Goal: Task Accomplishment & Management: Manage account settings

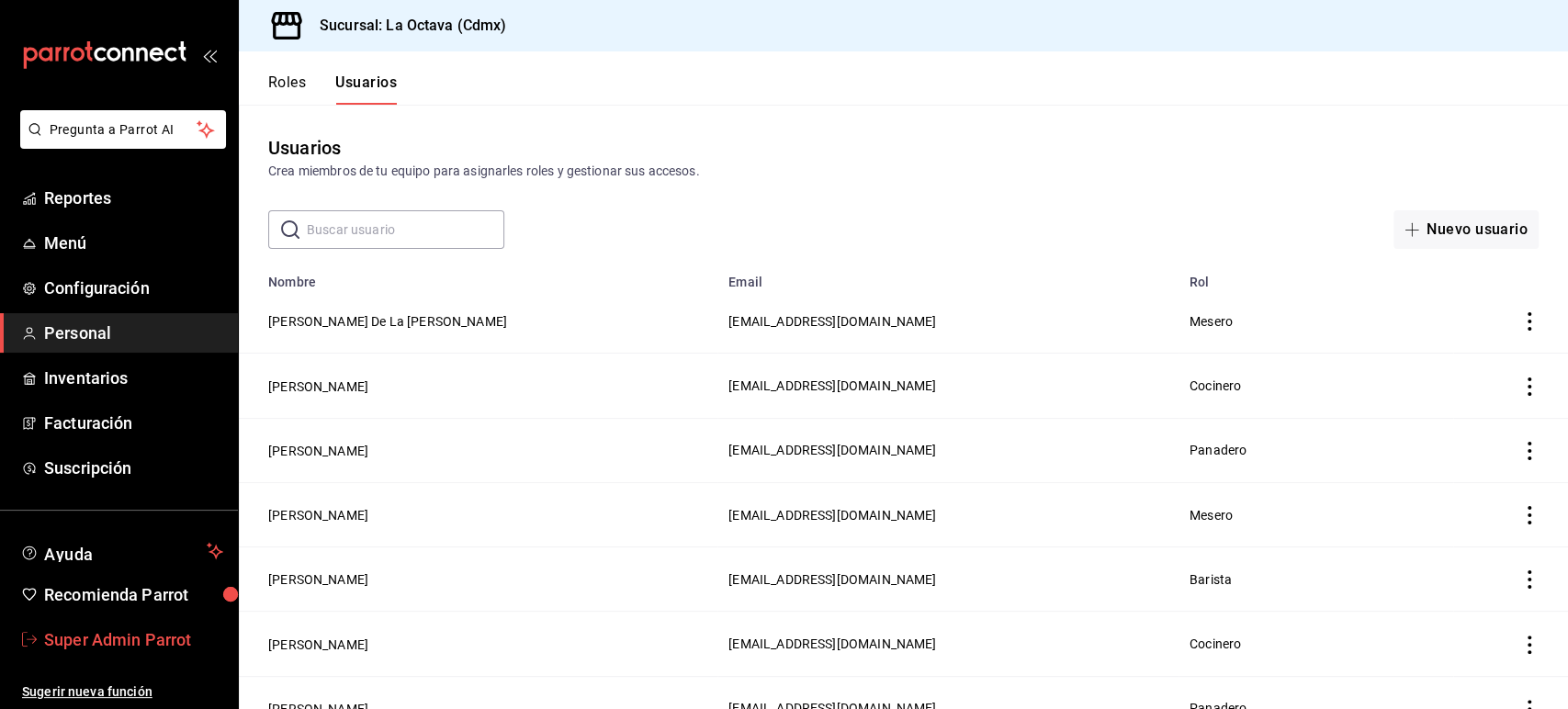
drag, startPoint x: 0, startPoint y: 0, endPoint x: 137, endPoint y: 633, distance: 647.7
click at [137, 633] on span "Super Admin Parrot" at bounding box center [134, 640] width 179 height 25
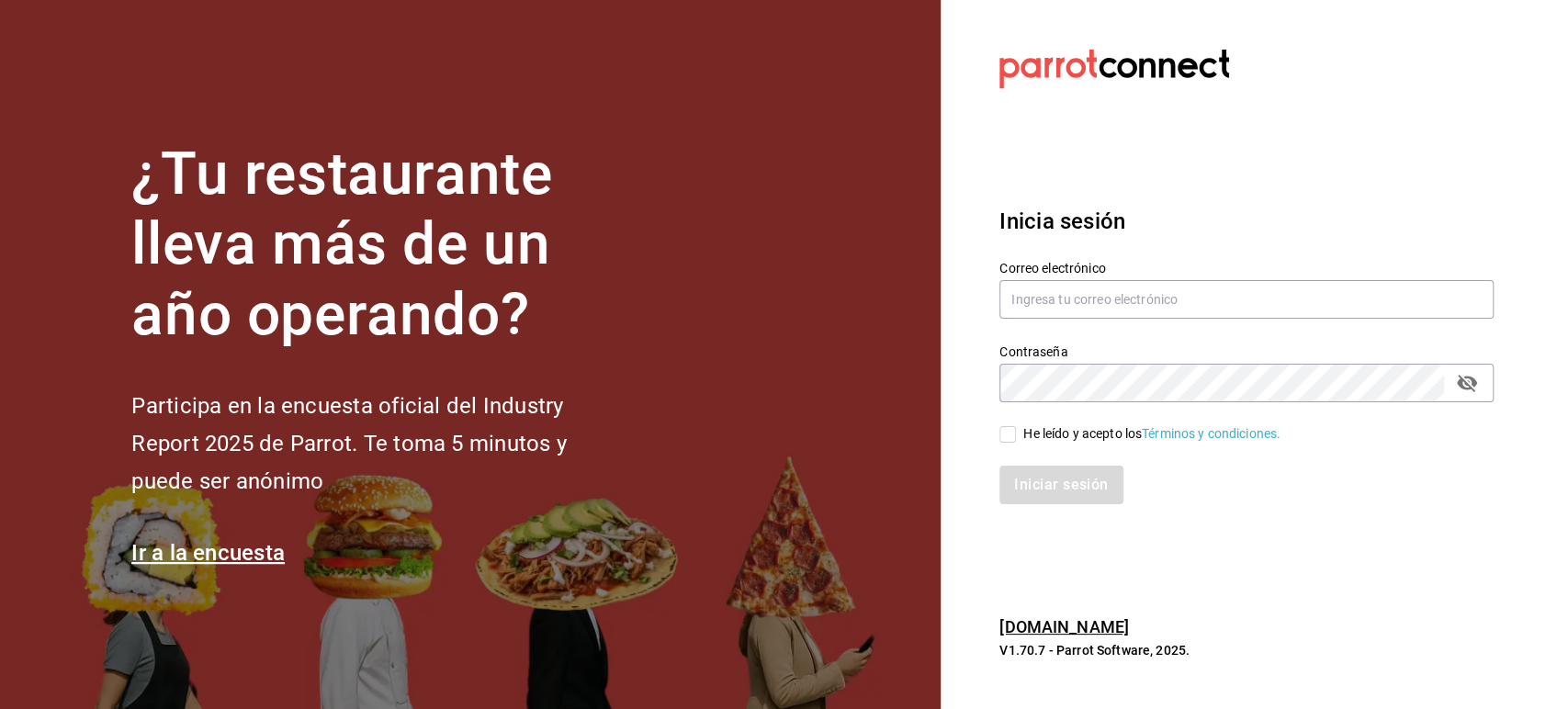
click at [1060, 270] on label "Correo electrónico" at bounding box center [1246, 267] width 494 height 13
click at [1050, 298] on input "text" at bounding box center [1246, 299] width 494 height 39
paste input "urbanwings@ejercito.com"
type input "urbanwings@ejercito.com"
click at [1007, 429] on input "He leído y acepto los Términos y condiciones." at bounding box center [1007, 434] width 17 height 17
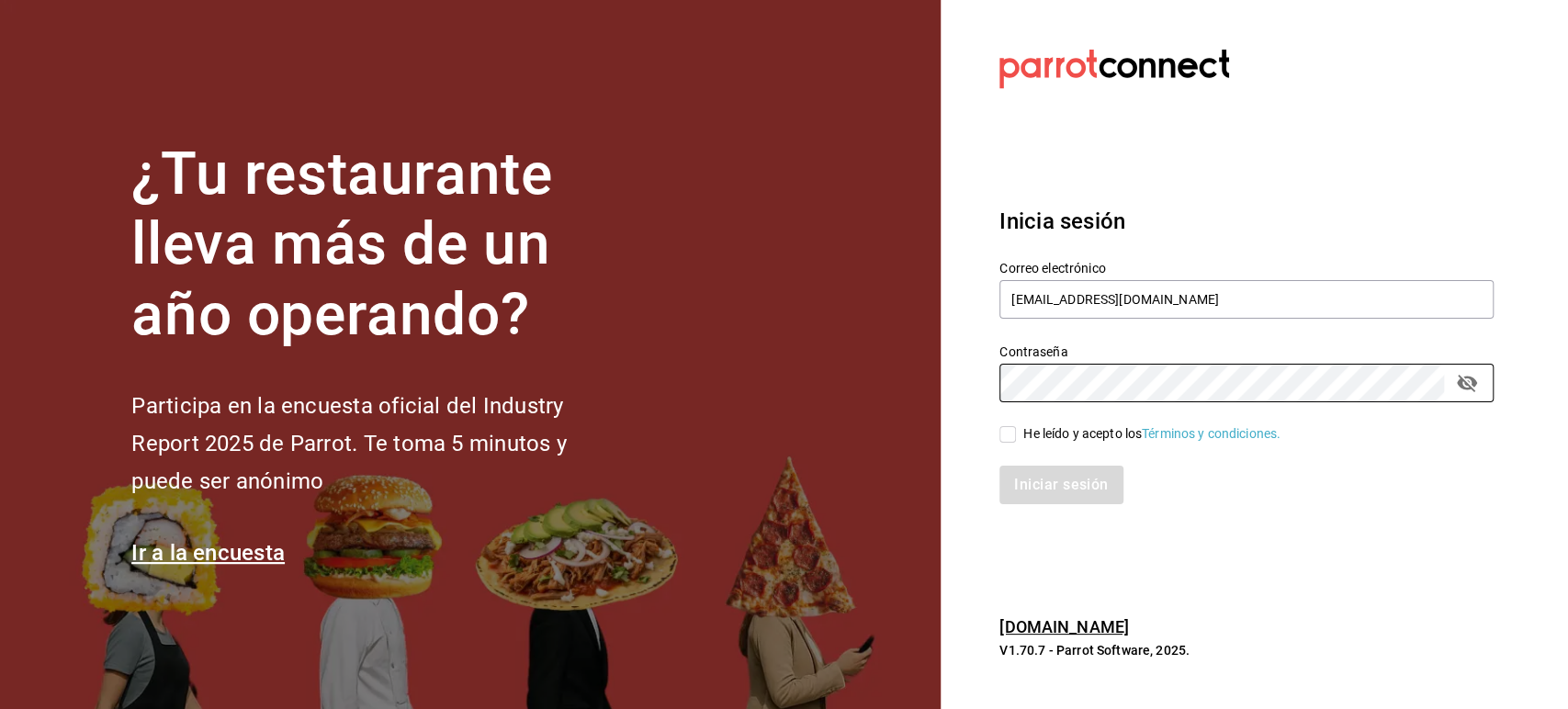
checkbox input "true"
click at [1033, 493] on button "Iniciar sesión" at bounding box center [1061, 485] width 125 height 39
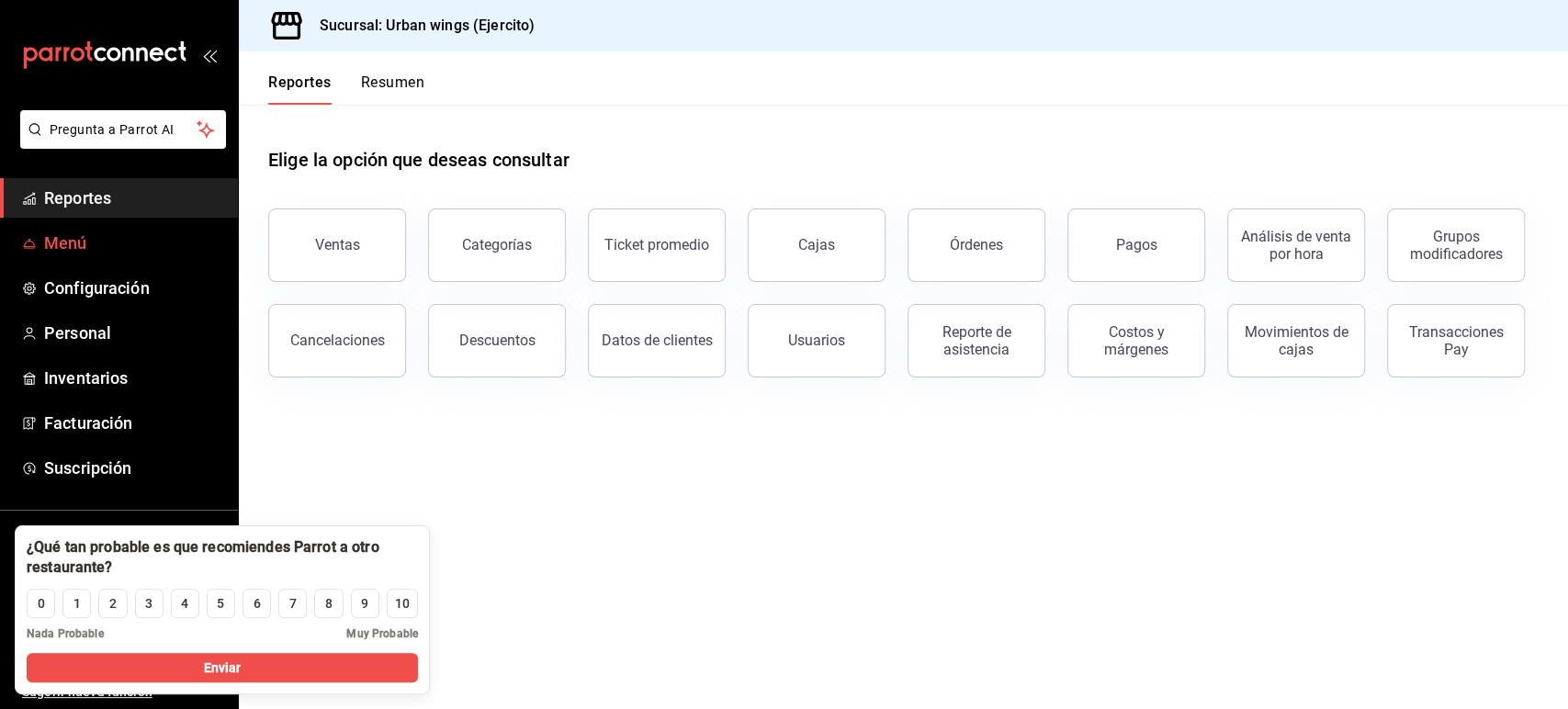
click at [67, 244] on span "Menú" at bounding box center [134, 242] width 179 height 25
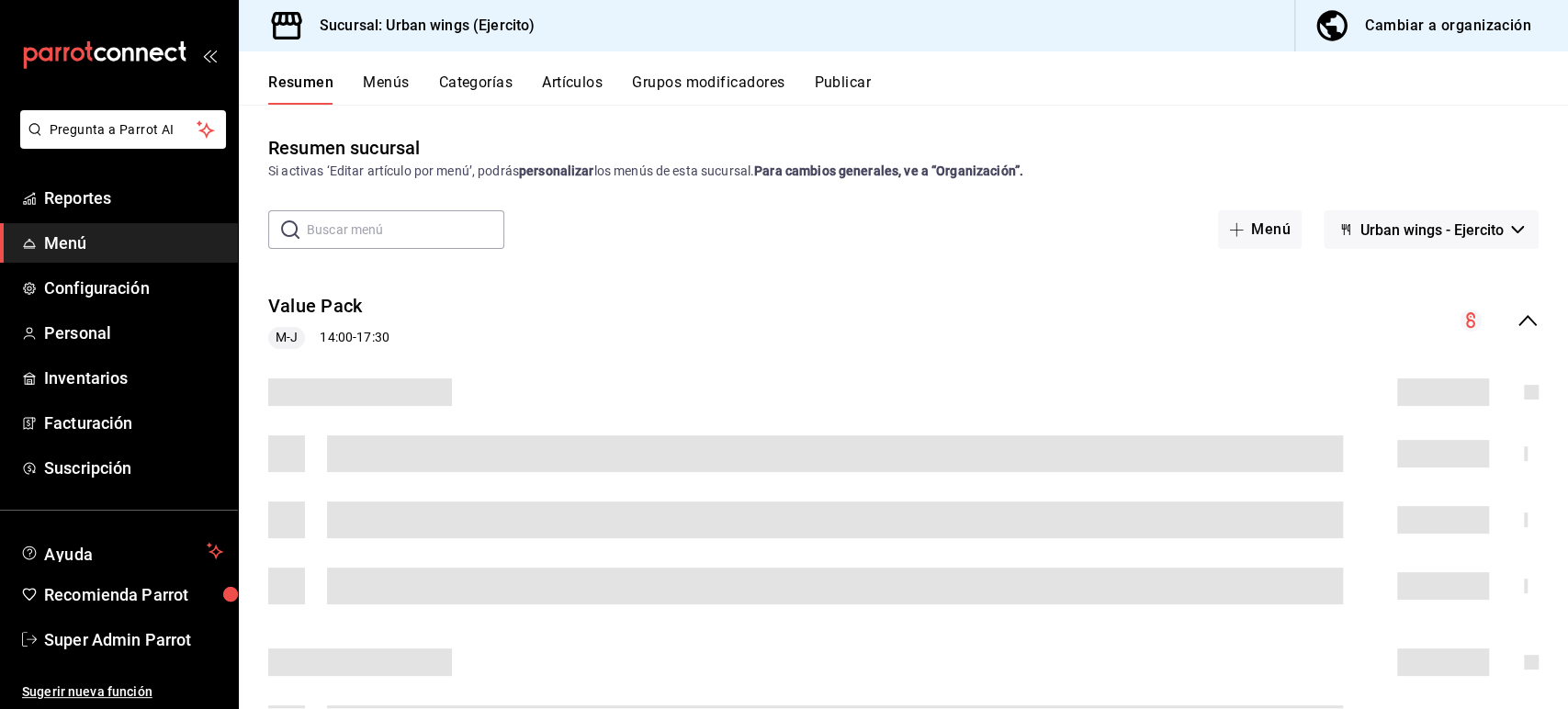
click at [468, 92] on button "Categorías" at bounding box center [476, 90] width 75 height 31
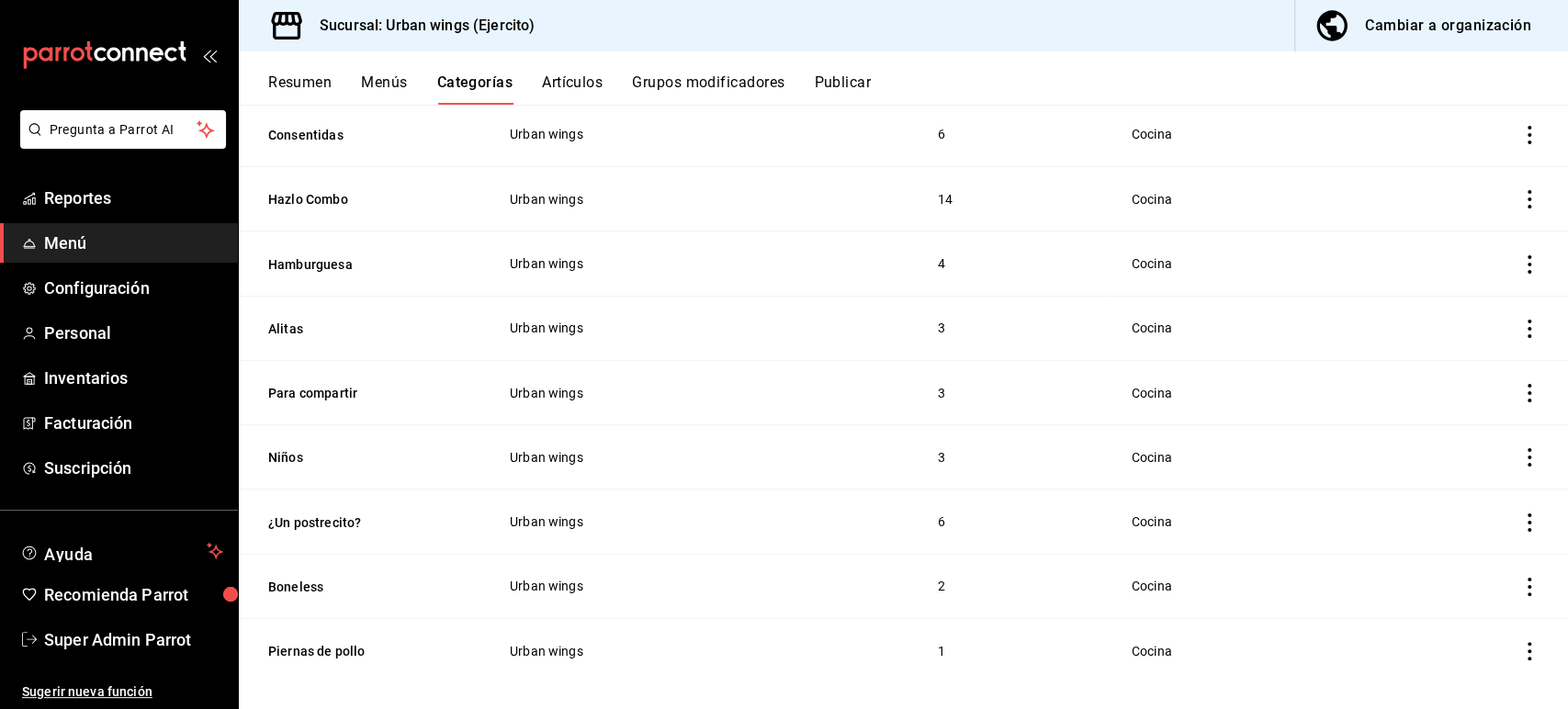
scroll to position [853, 0]
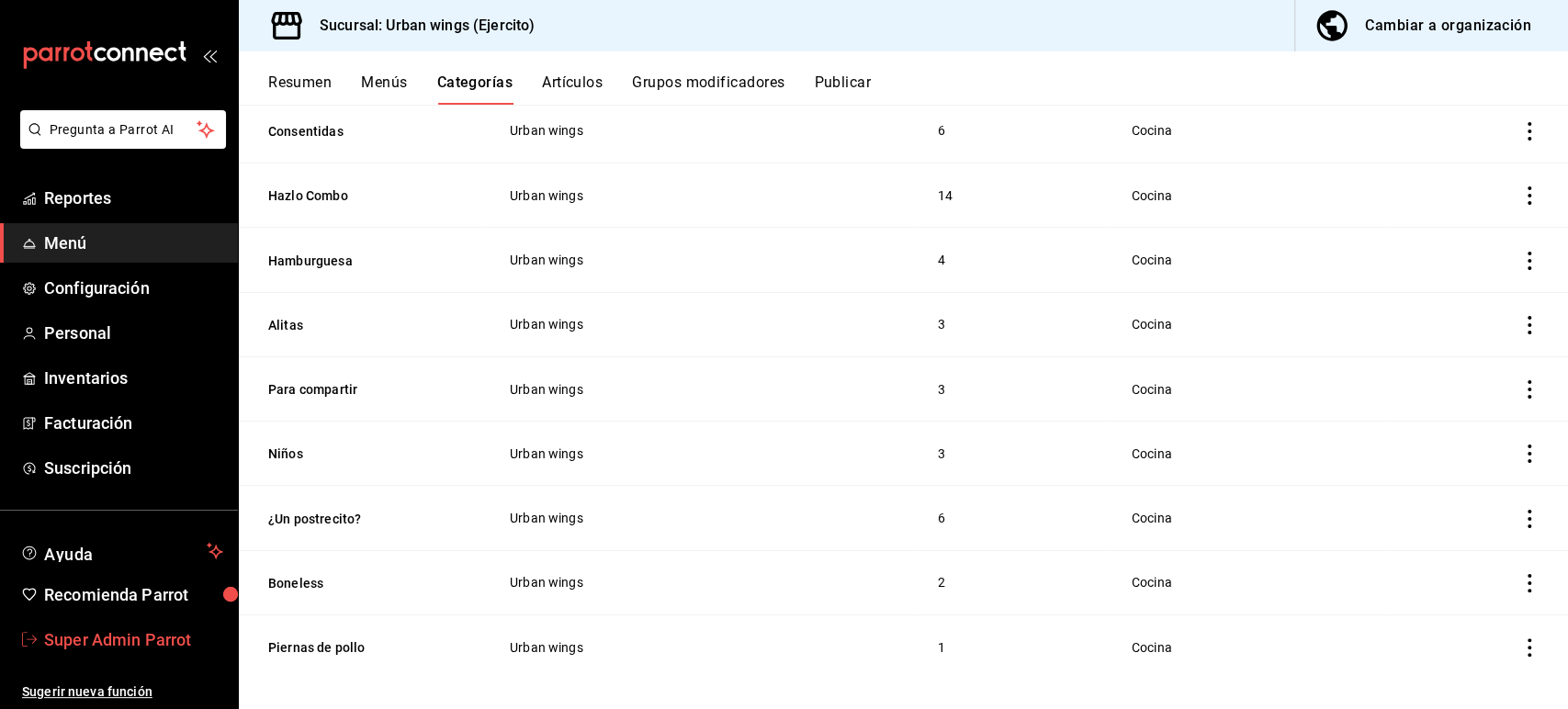
click at [136, 637] on span "Super Admin Parrot" at bounding box center [134, 640] width 179 height 25
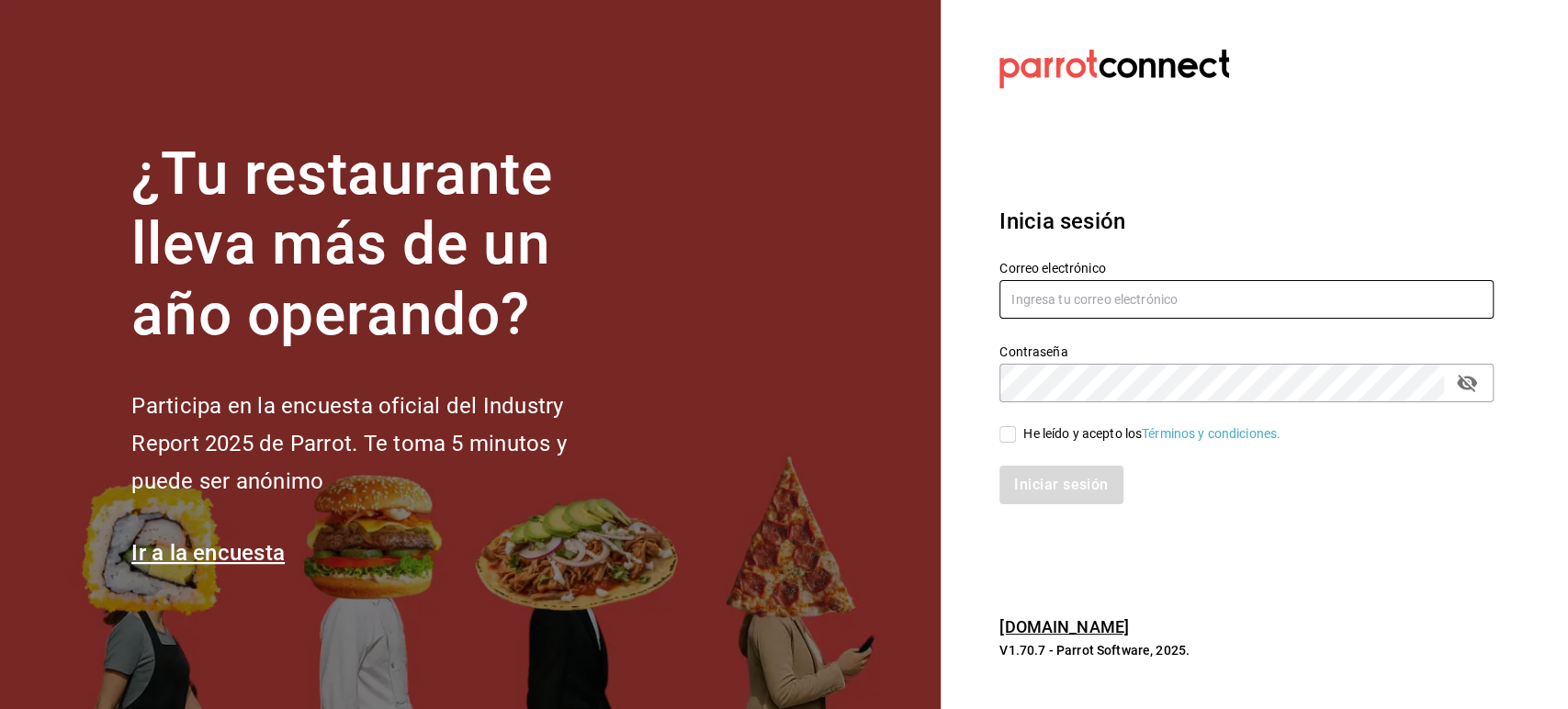
click at [1046, 280] on input "text" at bounding box center [1246, 299] width 494 height 39
paste input "[EMAIL_ADDRESS][DOMAIN_NAME]"
type input "[EMAIL_ADDRESS][DOMAIN_NAME]"
click at [1018, 432] on span "He leído y acepto los Términos y condiciones." at bounding box center [1148, 434] width 264 height 19
click at [1015, 432] on input "He leído y acepto los Términos y condiciones." at bounding box center [1007, 434] width 17 height 17
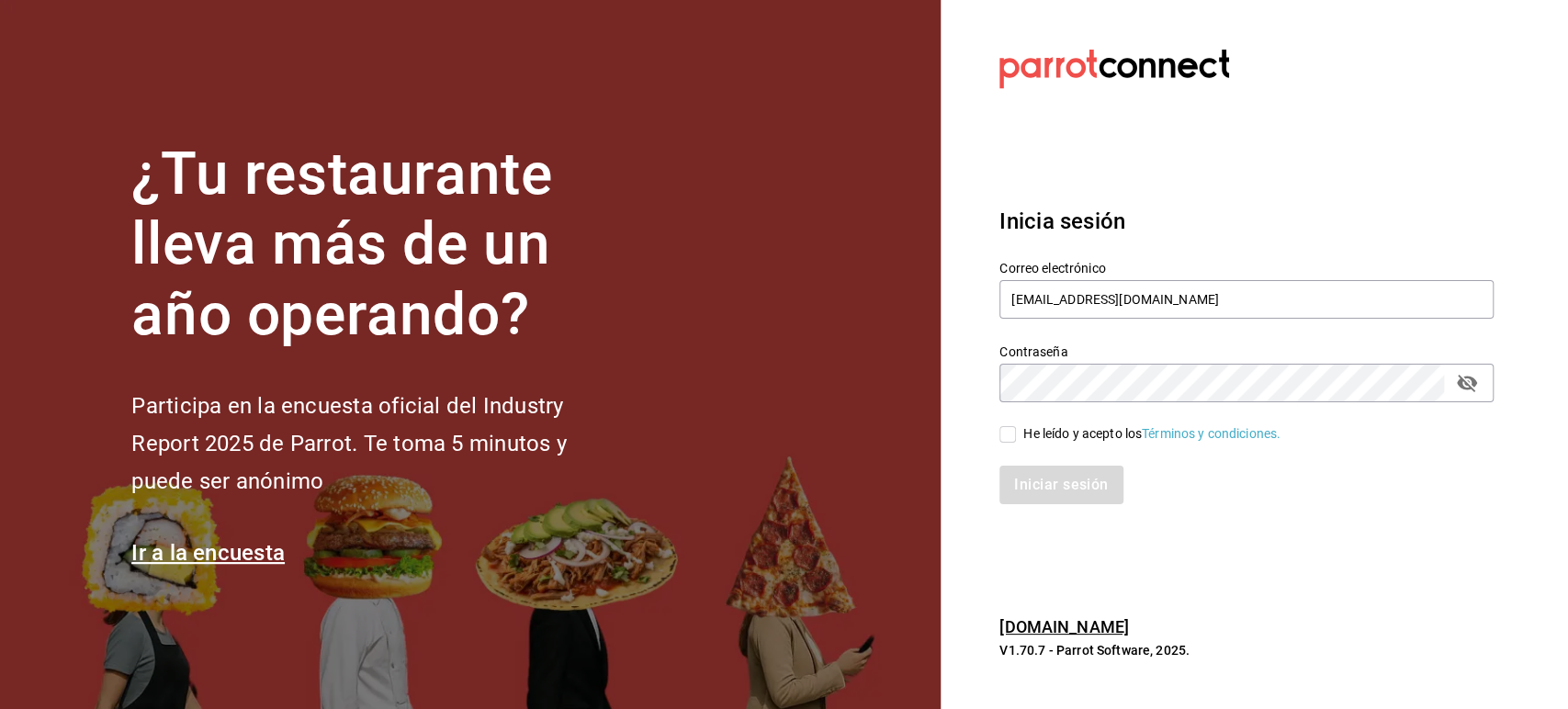
checkbox input "true"
click at [1039, 484] on button "Iniciar sesión" at bounding box center [1061, 485] width 125 height 39
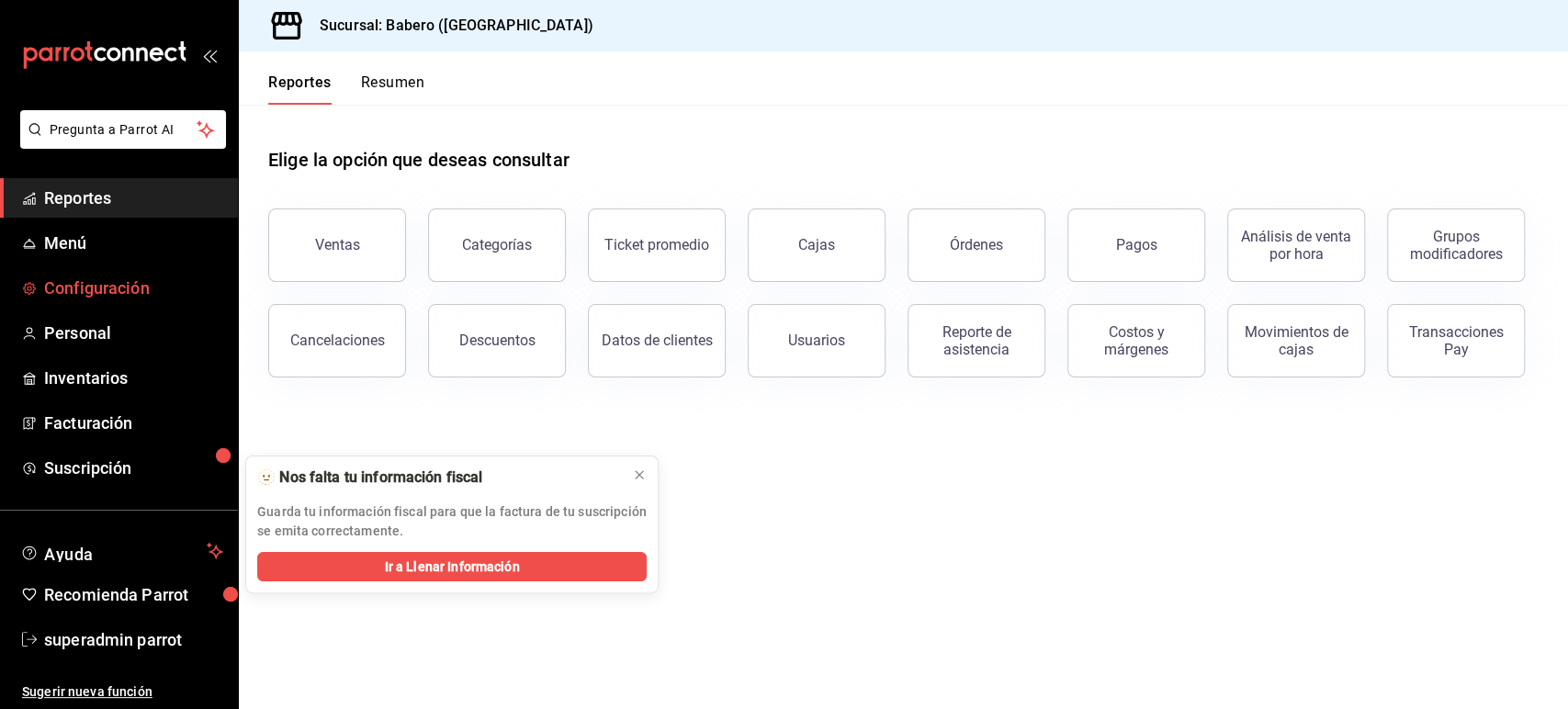
click at [119, 280] on span "Configuración" at bounding box center [134, 287] width 179 height 25
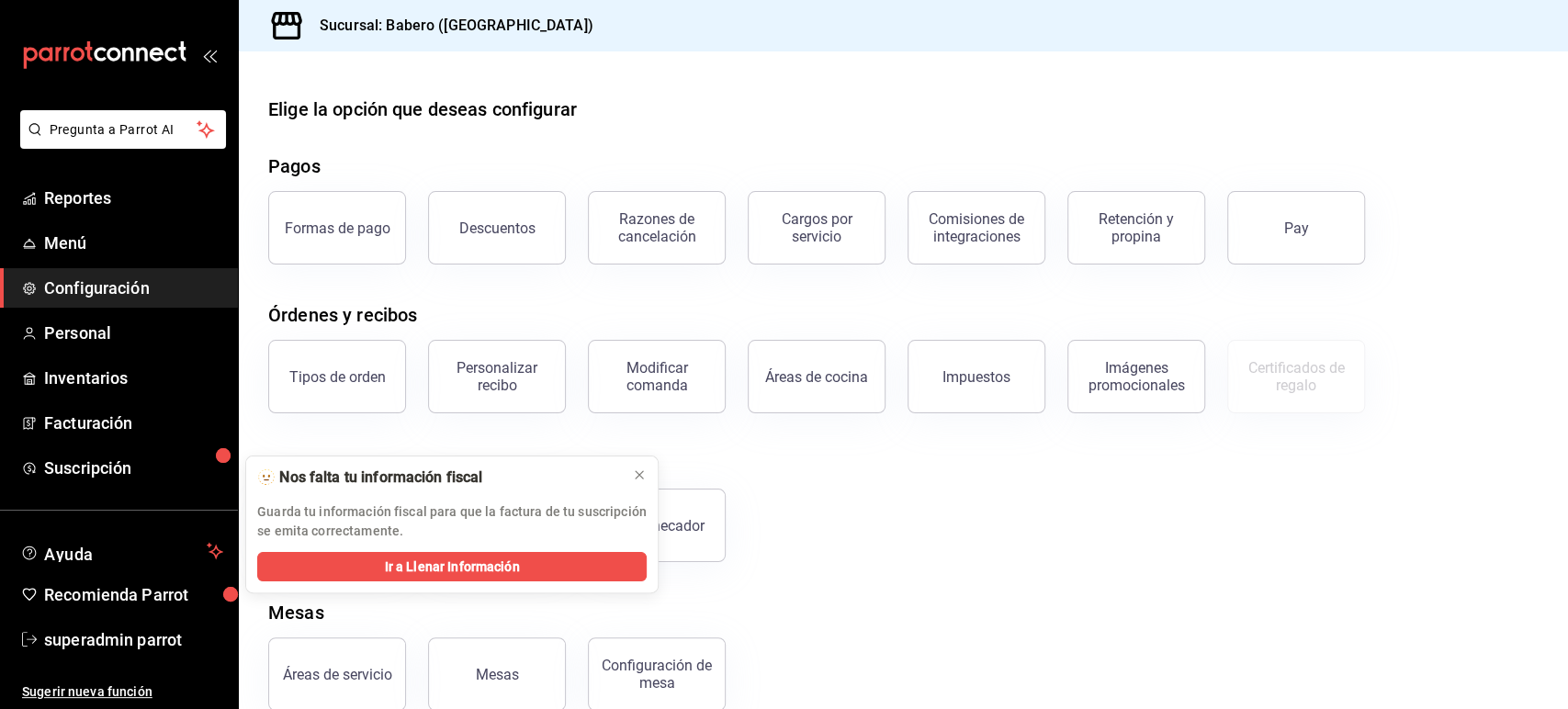
click at [105, 288] on span "Configuración" at bounding box center [134, 287] width 179 height 25
click at [81, 193] on span "Reportes" at bounding box center [134, 198] width 179 height 25
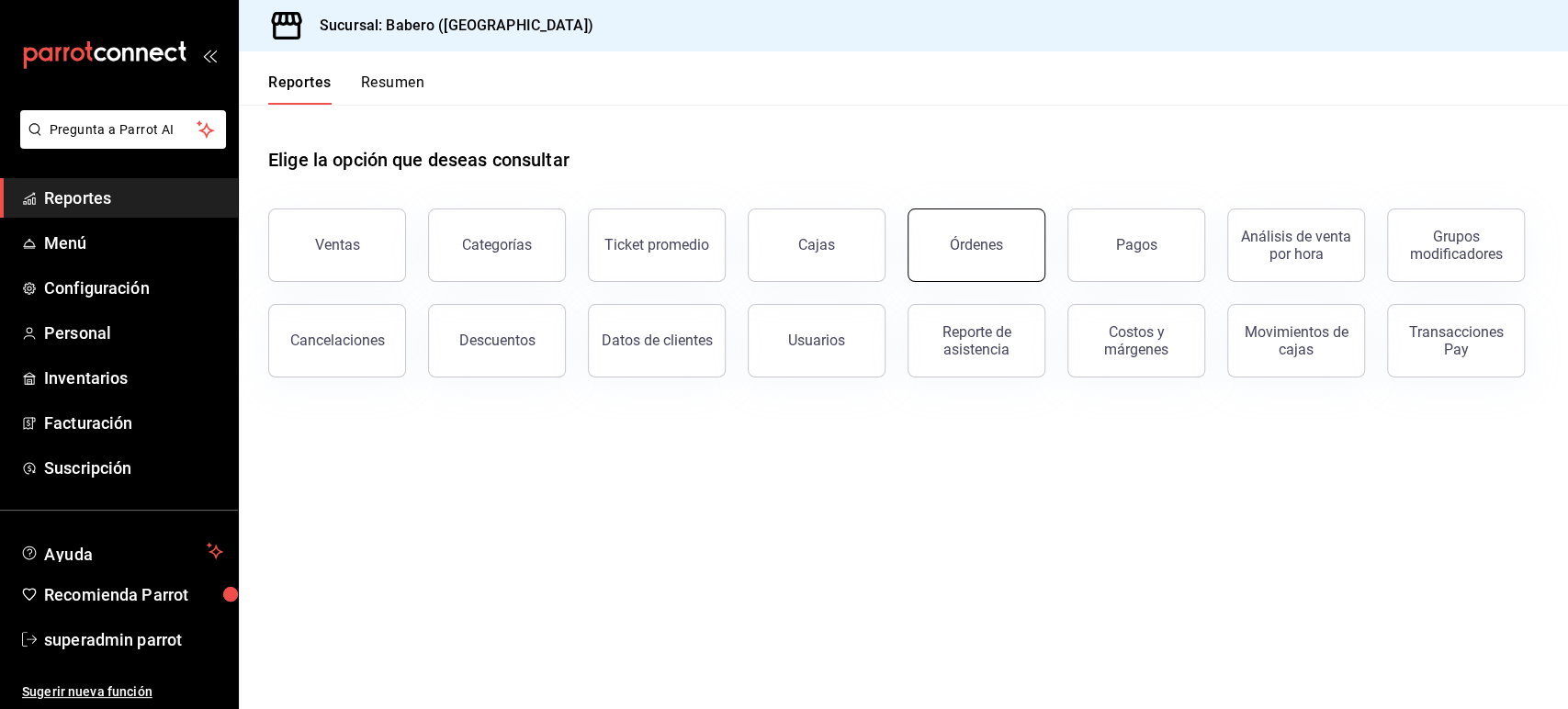
click at [1002, 238] on button "Órdenes" at bounding box center [976, 246] width 138 height 74
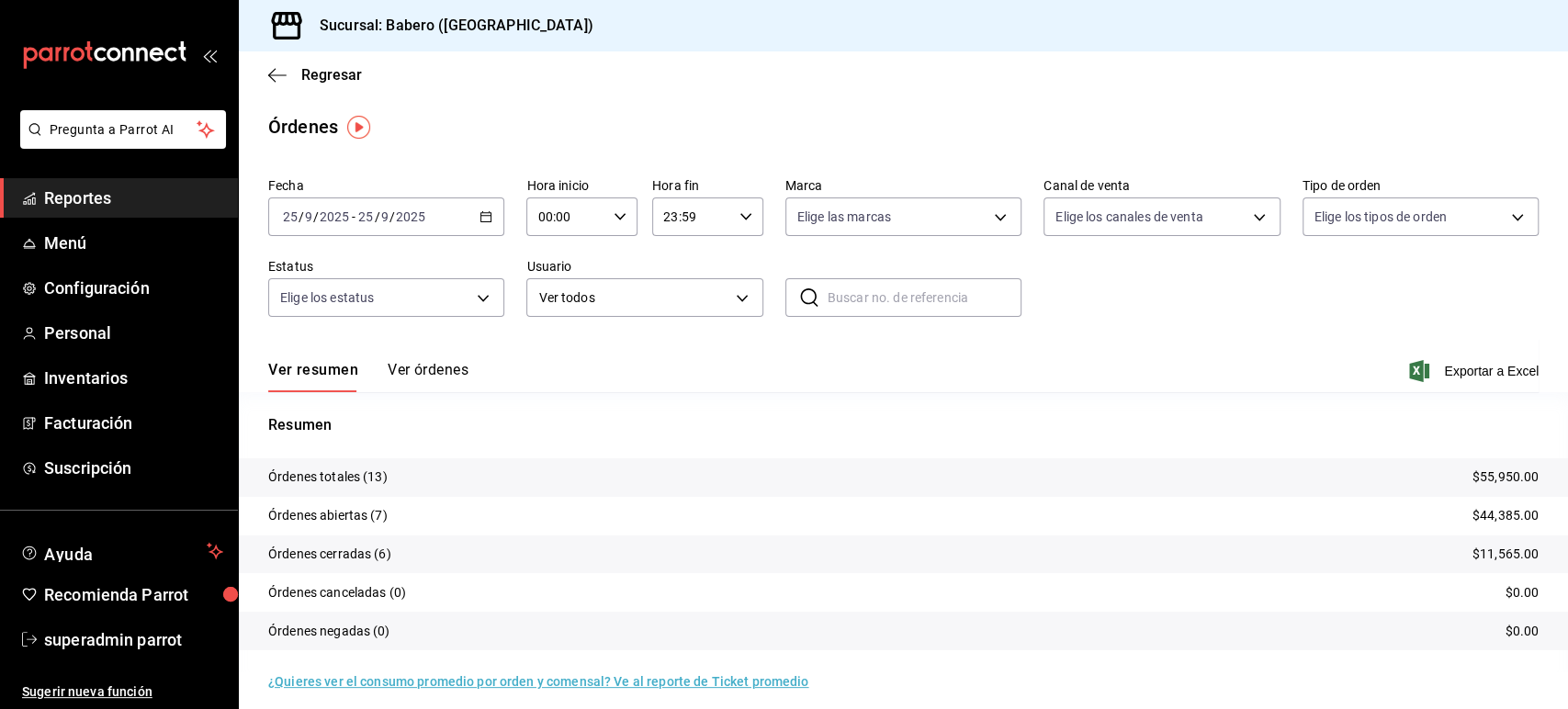
click at [456, 375] on button "Ver órdenes" at bounding box center [427, 377] width 80 height 31
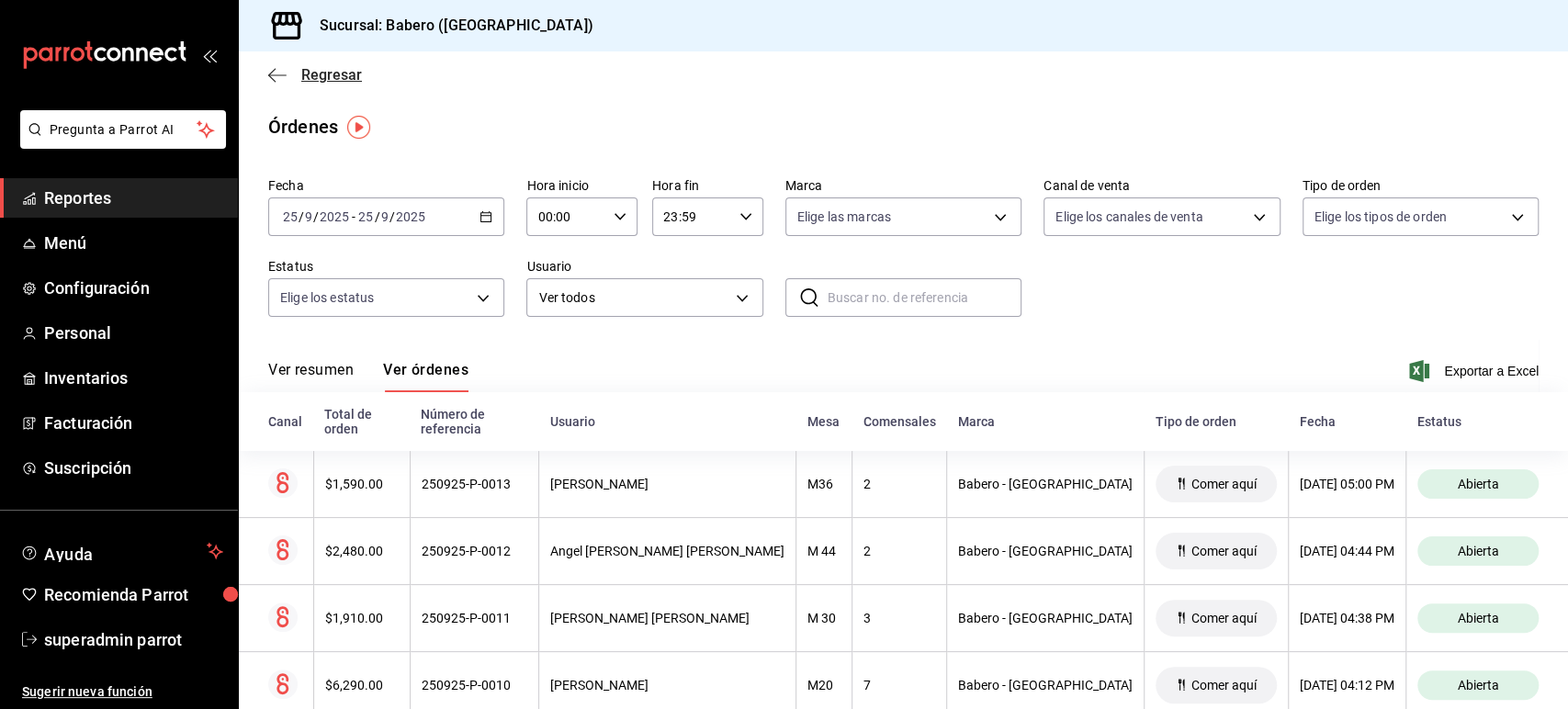
click at [279, 69] on icon "button" at bounding box center [277, 76] width 18 height 17
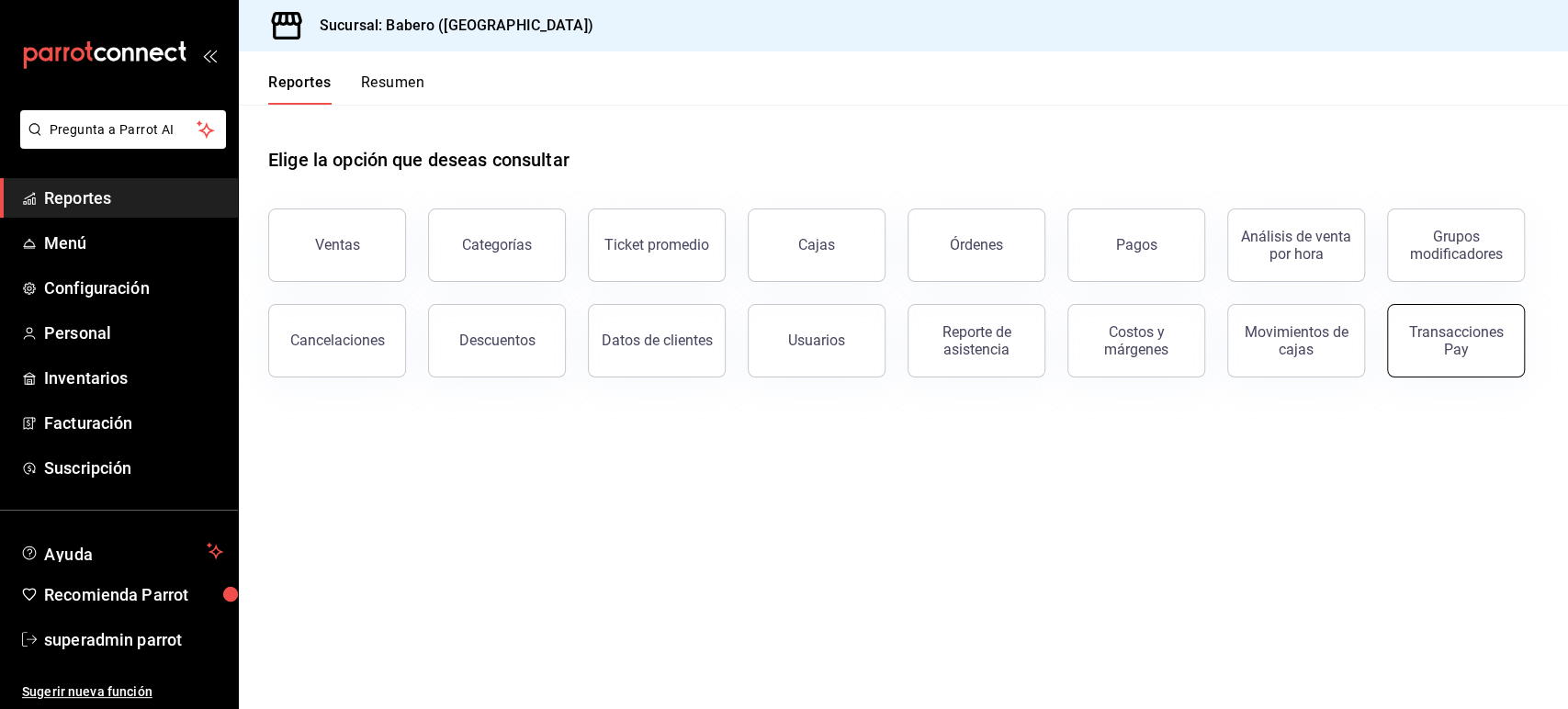
click at [1453, 361] on button "Transacciones Pay" at bounding box center [1455, 341] width 138 height 74
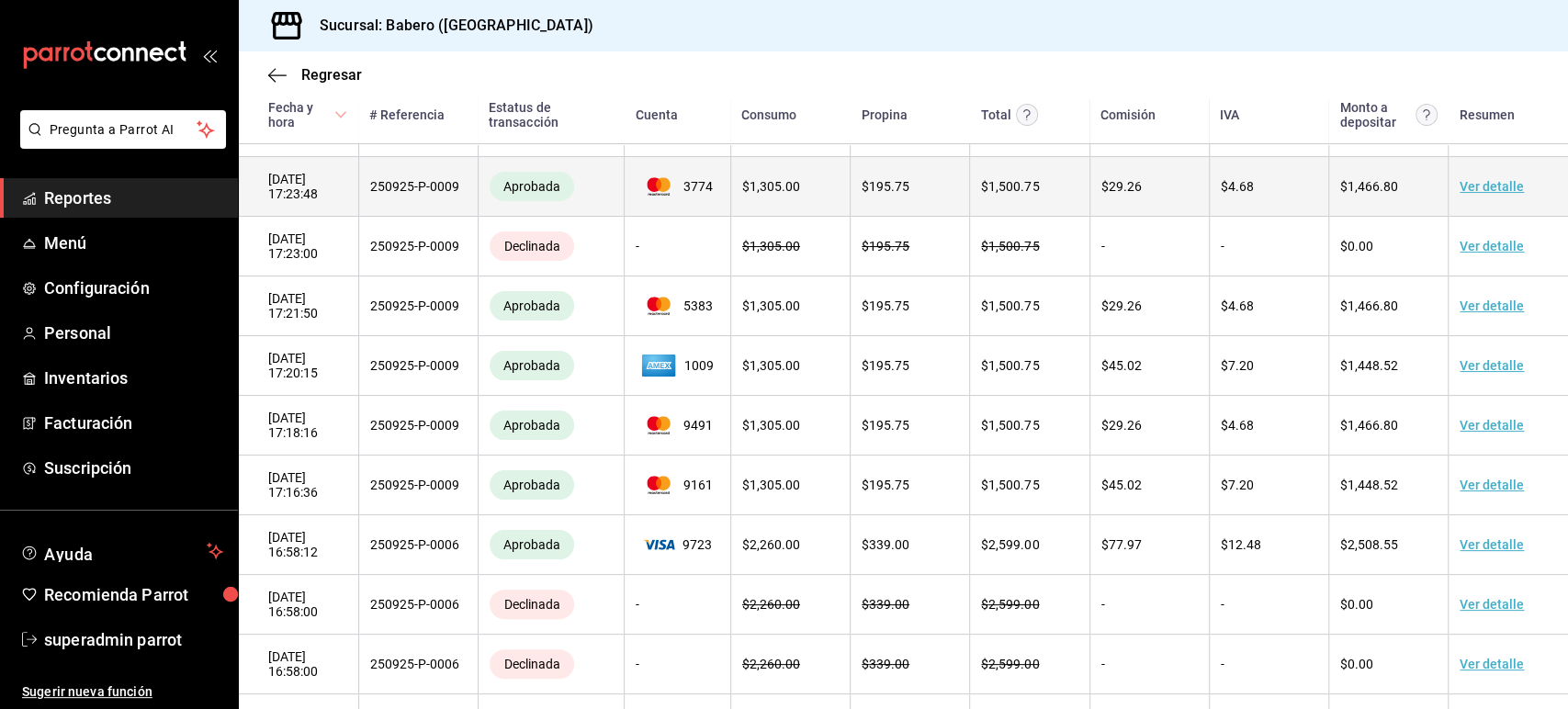
scroll to position [420, 0]
